Goal: Information Seeking & Learning: Learn about a topic

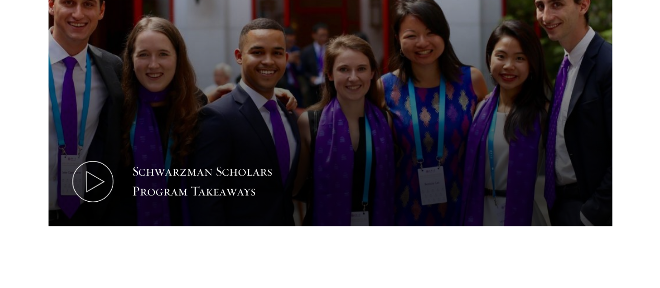
scroll to position [570, 0]
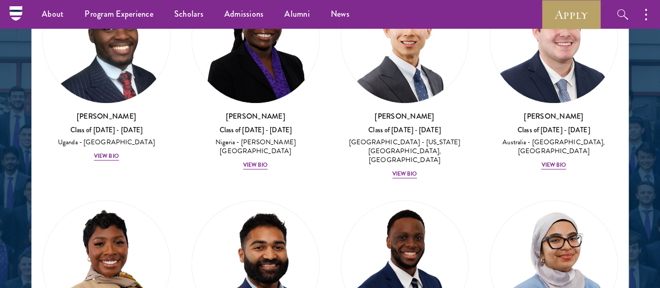
scroll to position [521, 0]
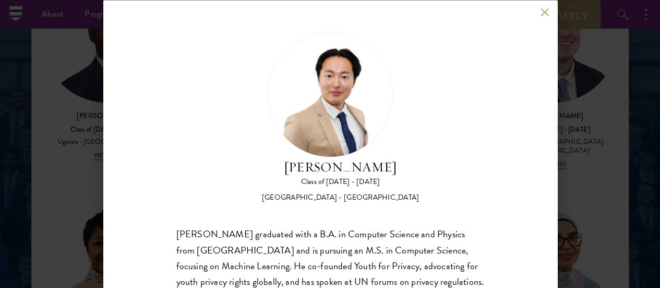
click at [546, 11] on button at bounding box center [545, 12] width 9 height 9
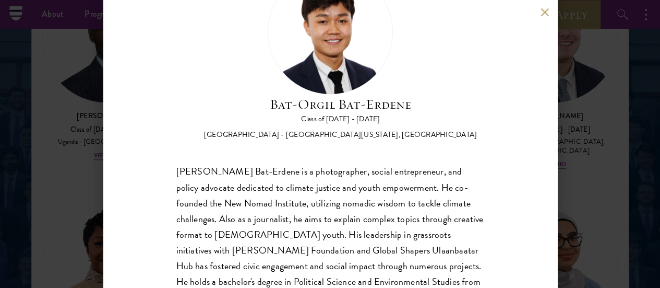
scroll to position [63, 0]
click at [544, 11] on button at bounding box center [545, 12] width 9 height 9
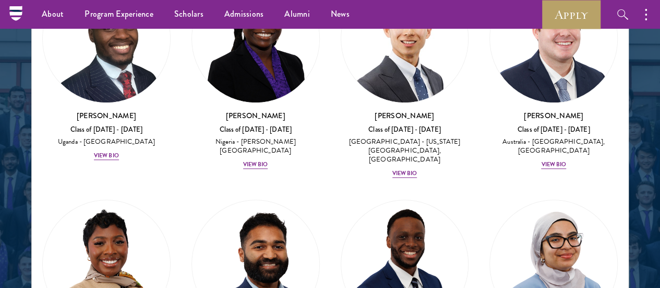
scroll to position [1357, 0]
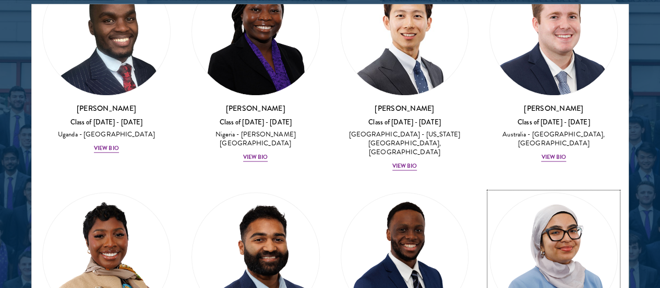
click at [490, 193] on img at bounding box center [553, 256] width 127 height 127
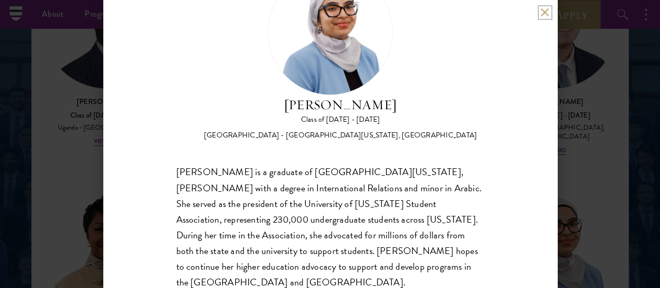
scroll to position [1363, 0]
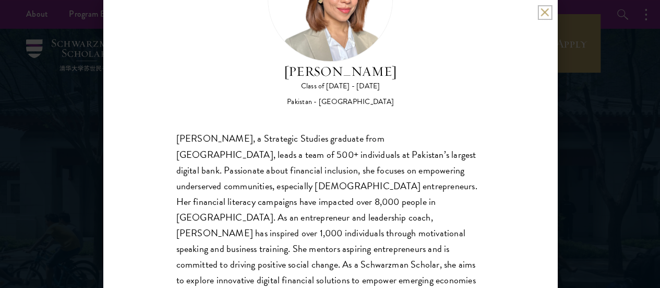
scroll to position [99, 0]
